Goal: Check status: Check status

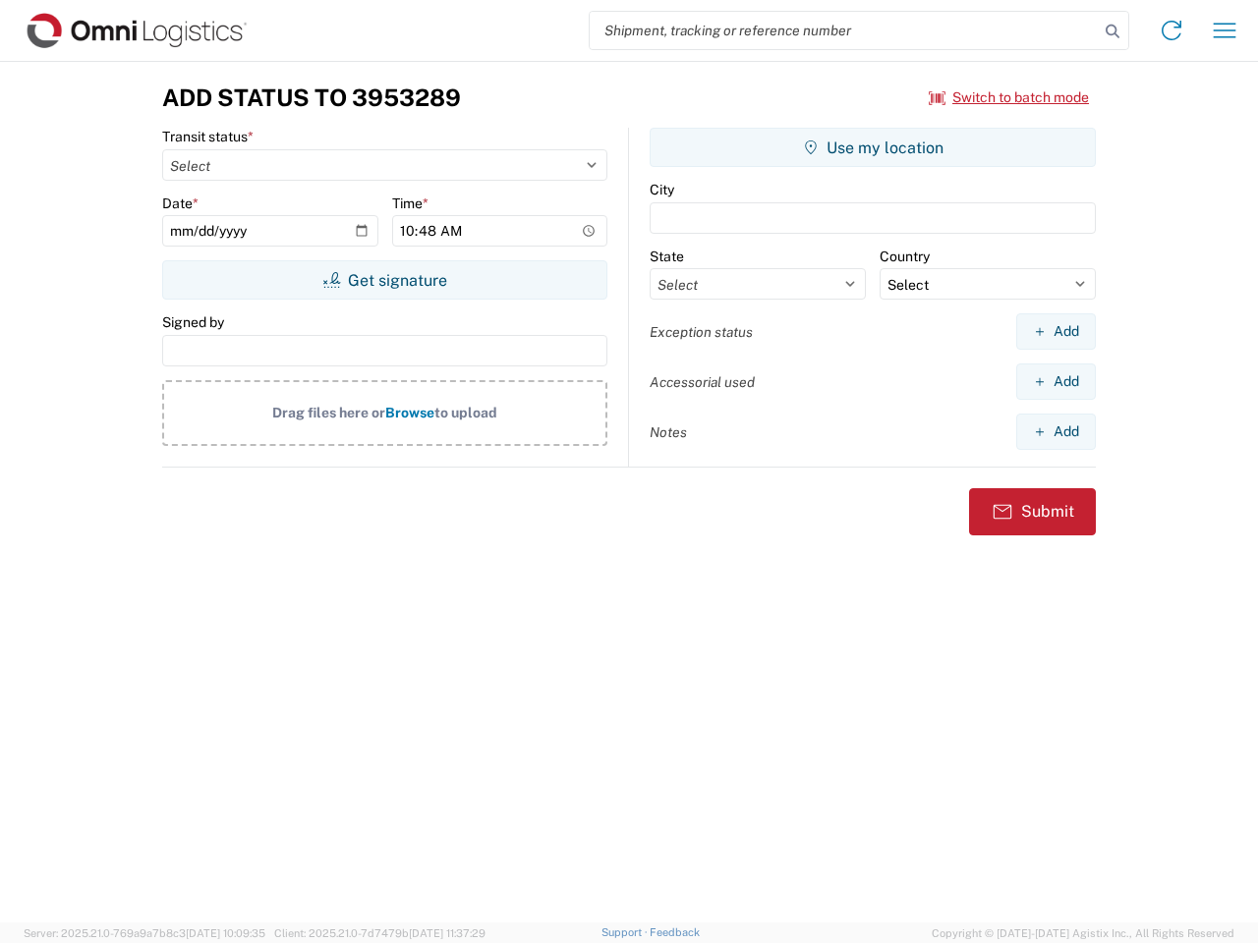
click at [844, 30] on input "search" at bounding box center [844, 30] width 509 height 37
click at [1112, 31] on icon at bounding box center [1113, 32] width 28 height 28
click at [1171, 30] on icon at bounding box center [1171, 30] width 31 height 31
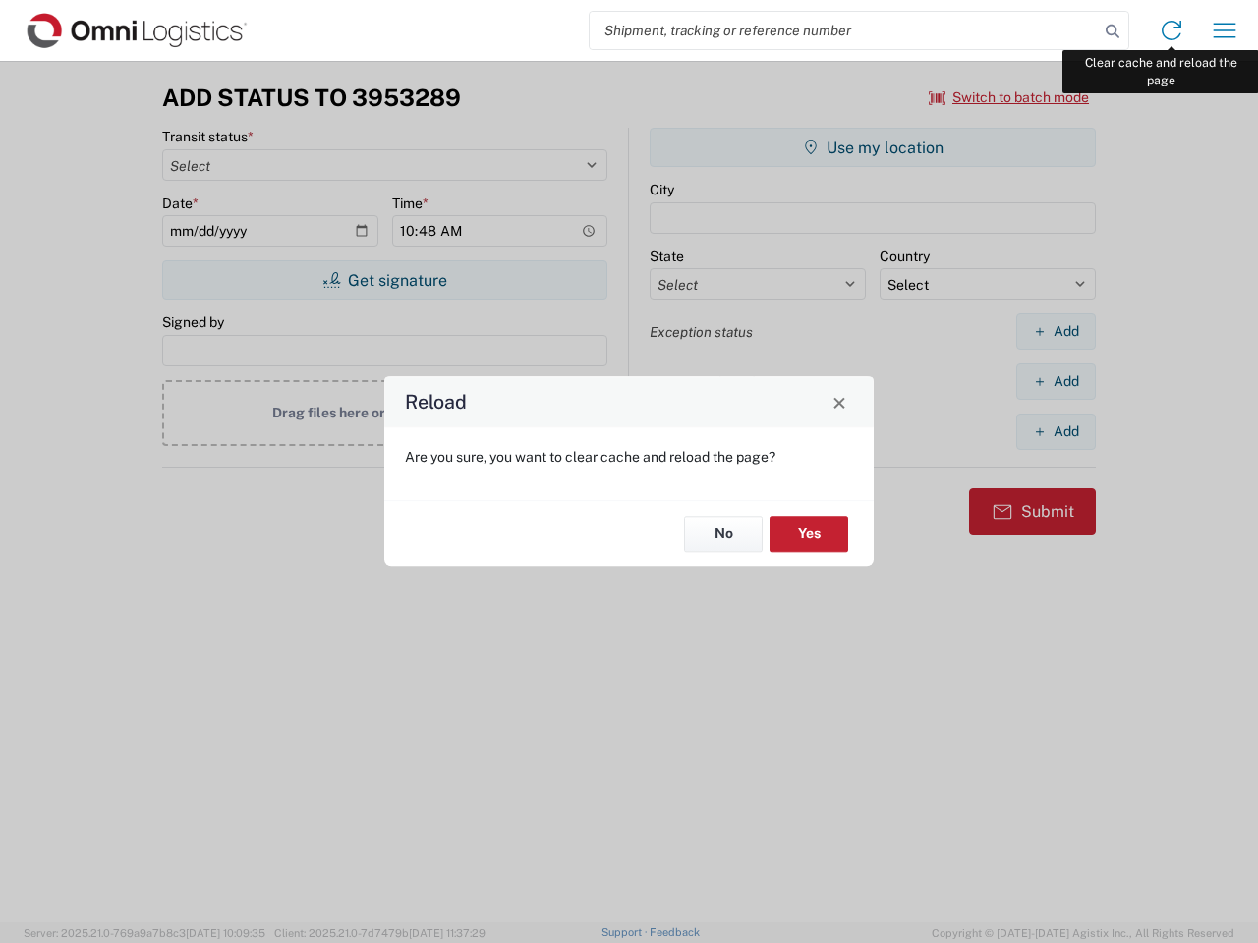
click at [1224, 30] on div "Reload Are you sure, you want to clear cache and reload the page? No Yes" at bounding box center [629, 471] width 1258 height 943
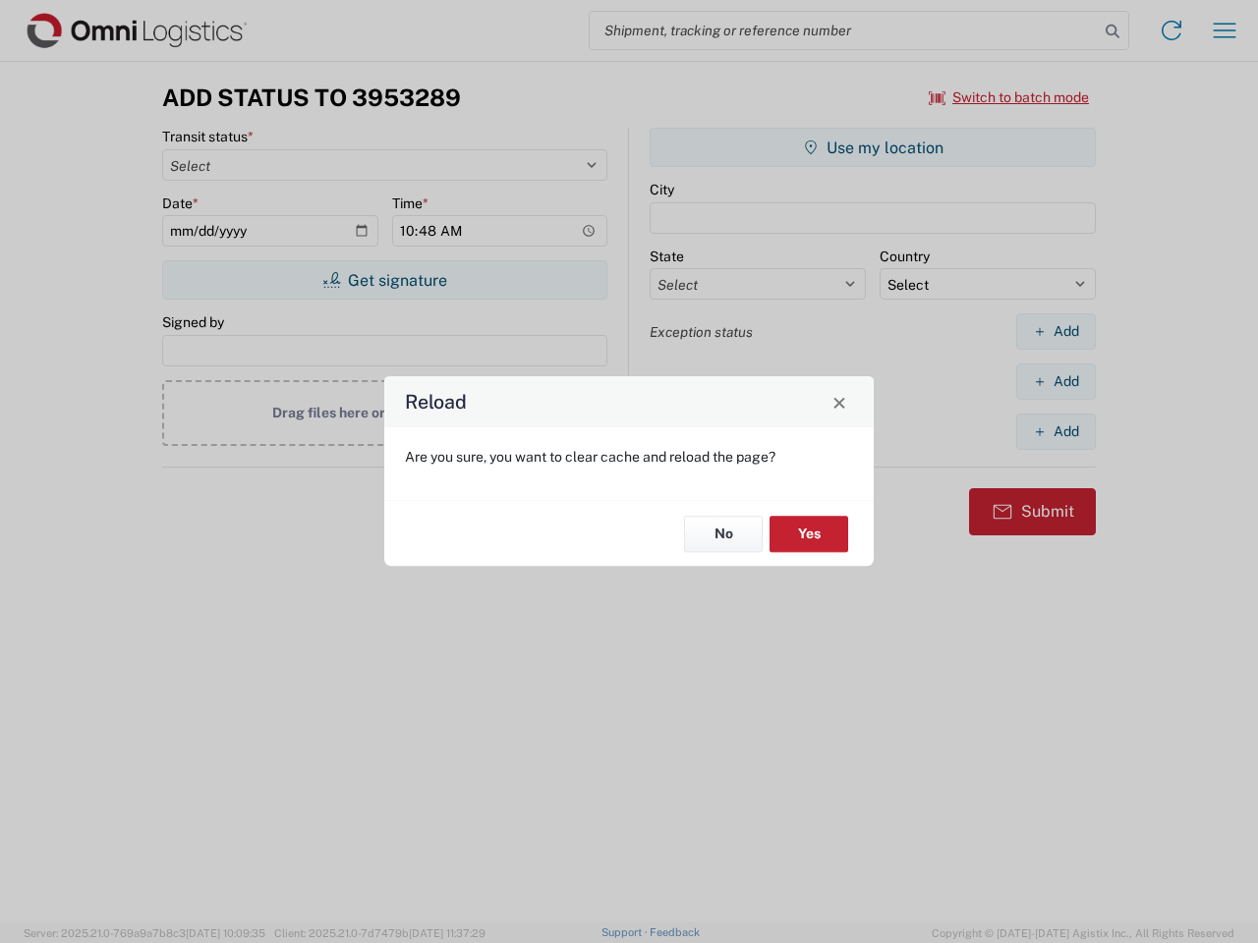
click at [1009, 97] on div "Reload Are you sure, you want to clear cache and reload the page? No Yes" at bounding box center [629, 471] width 1258 height 943
click at [384, 280] on div "Reload Are you sure, you want to clear cache and reload the page? No Yes" at bounding box center [629, 471] width 1258 height 943
click at [873, 147] on div "Reload Are you sure, you want to clear cache and reload the page? No Yes" at bounding box center [629, 471] width 1258 height 943
click at [1055, 331] on div "Reload Are you sure, you want to clear cache and reload the page? No Yes" at bounding box center [629, 471] width 1258 height 943
click at [1055, 381] on div "Reload Are you sure, you want to clear cache and reload the page? No Yes" at bounding box center [629, 471] width 1258 height 943
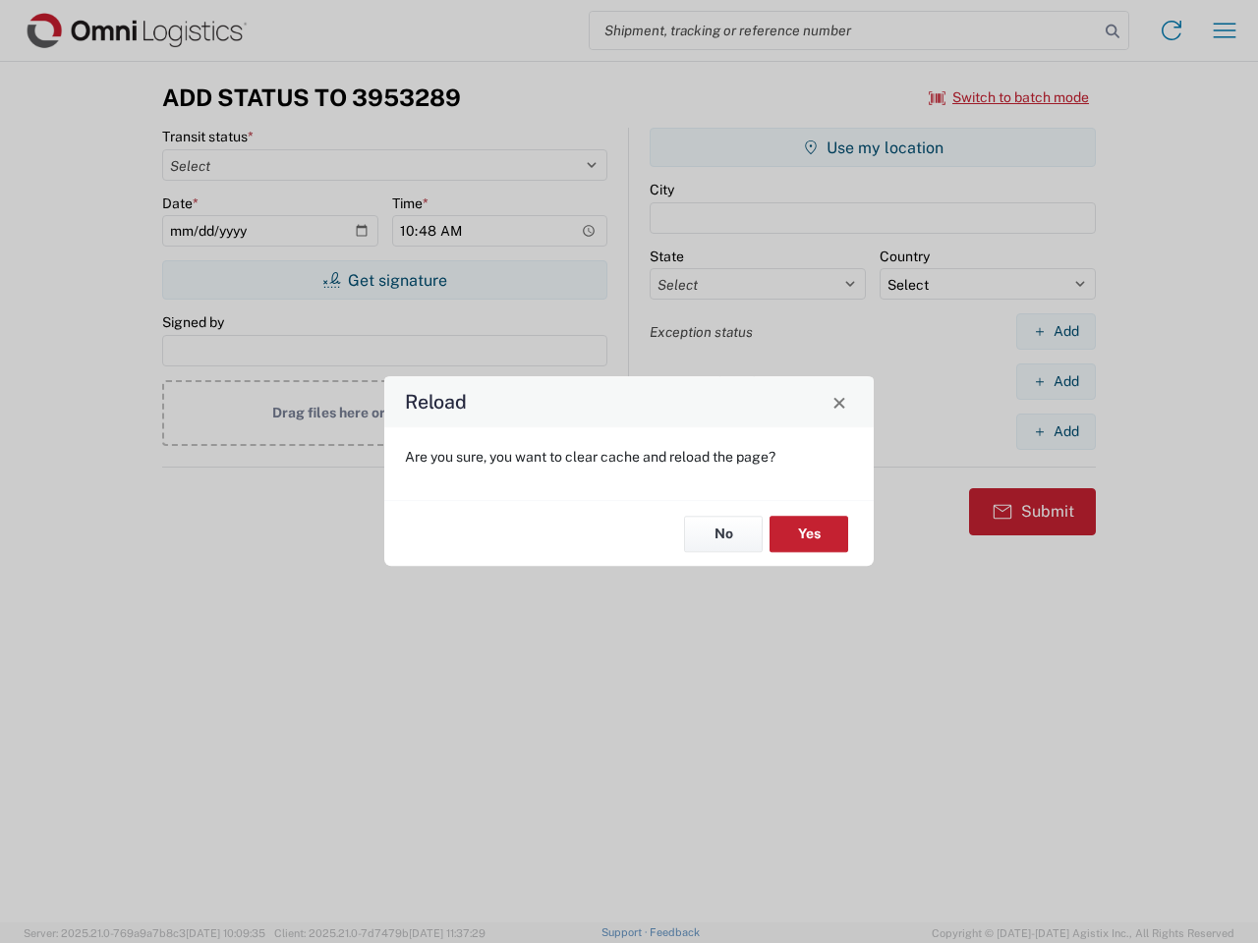
click at [1055, 431] on div "Reload Are you sure, you want to clear cache and reload the page? No Yes" at bounding box center [629, 471] width 1258 height 943
